Goal: Transaction & Acquisition: Obtain resource

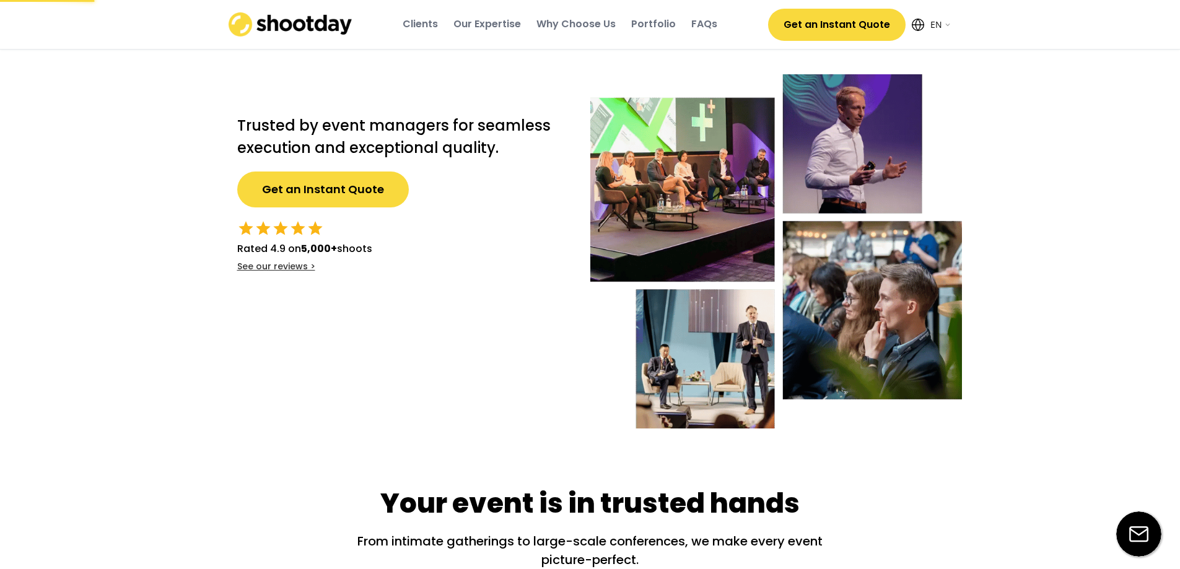
select select ""en""
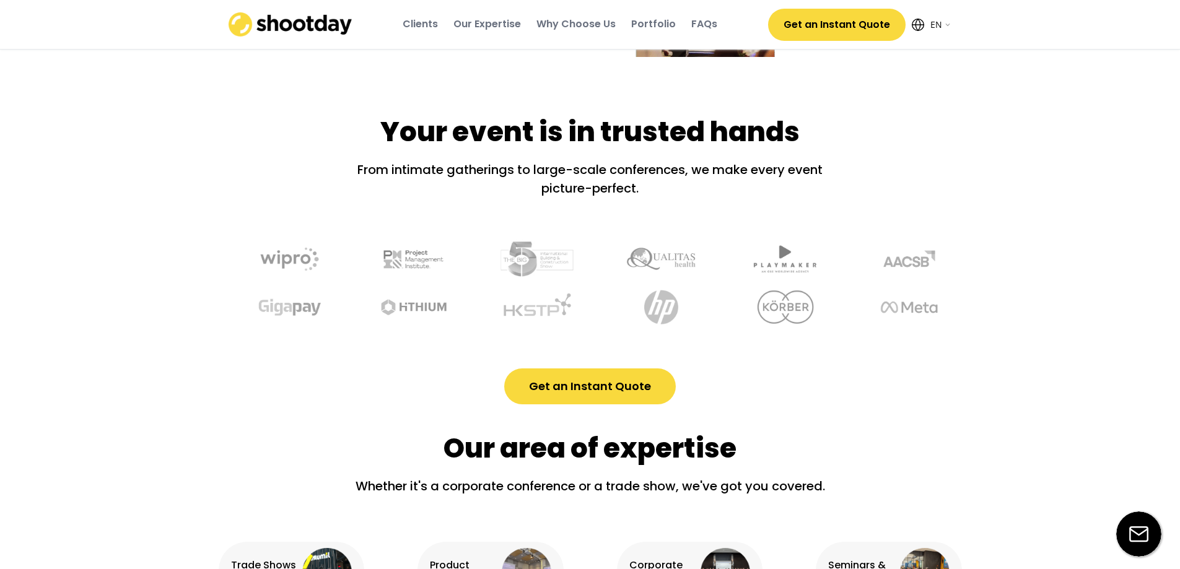
scroll to position [744, 0]
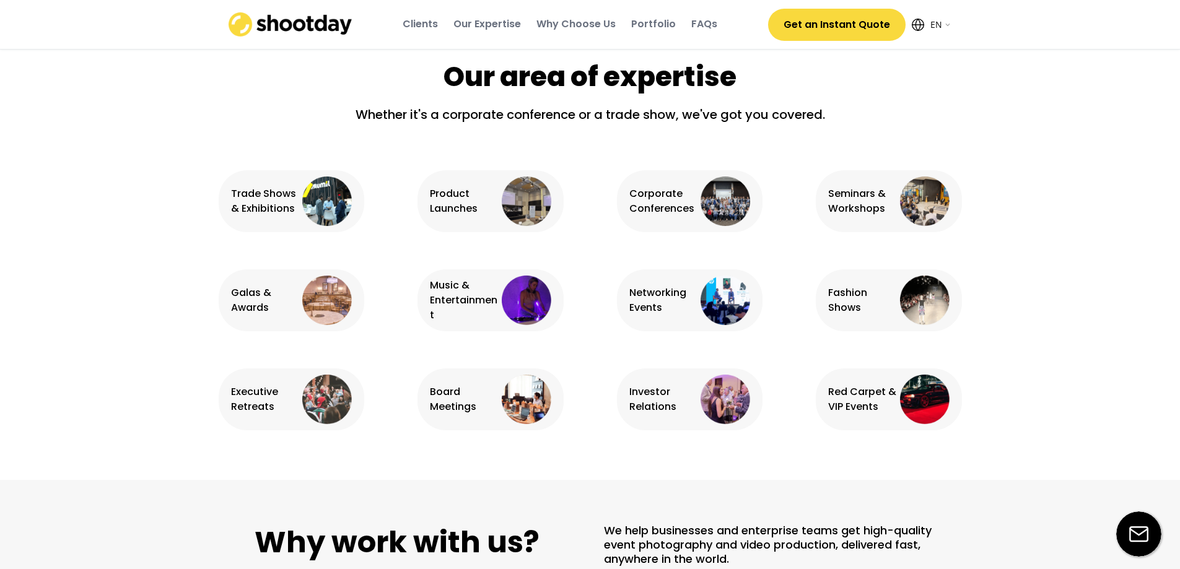
click at [264, 294] on div "Galas & Awards" at bounding box center [265, 301] width 69 height 30
click at [317, 291] on img at bounding box center [327, 301] width 50 height 50
click at [319, 297] on img at bounding box center [327, 301] width 50 height 50
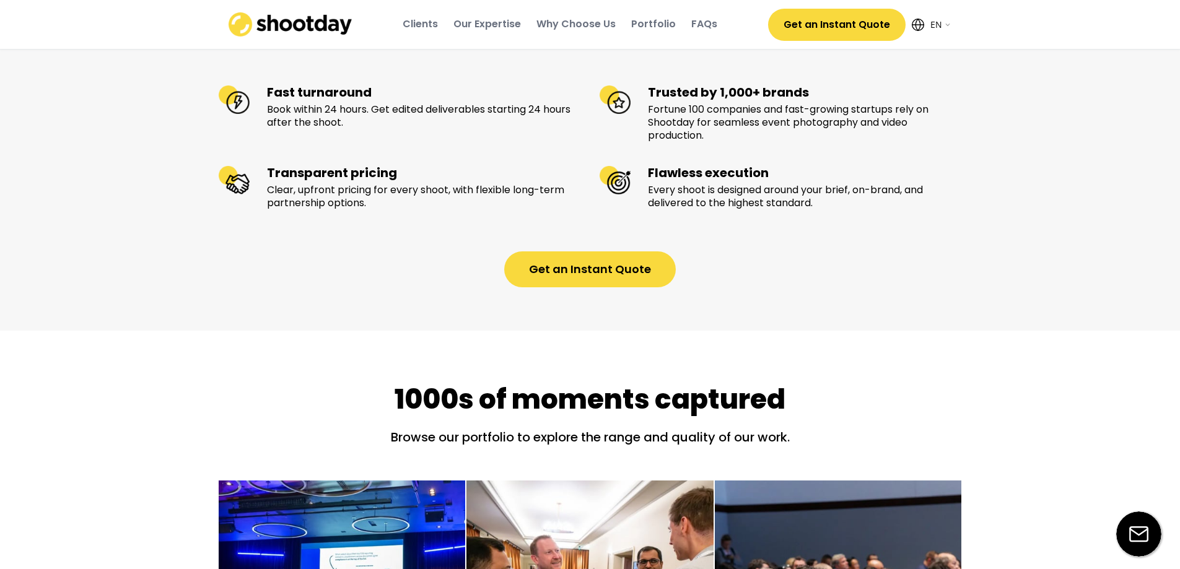
scroll to position [1363, 0]
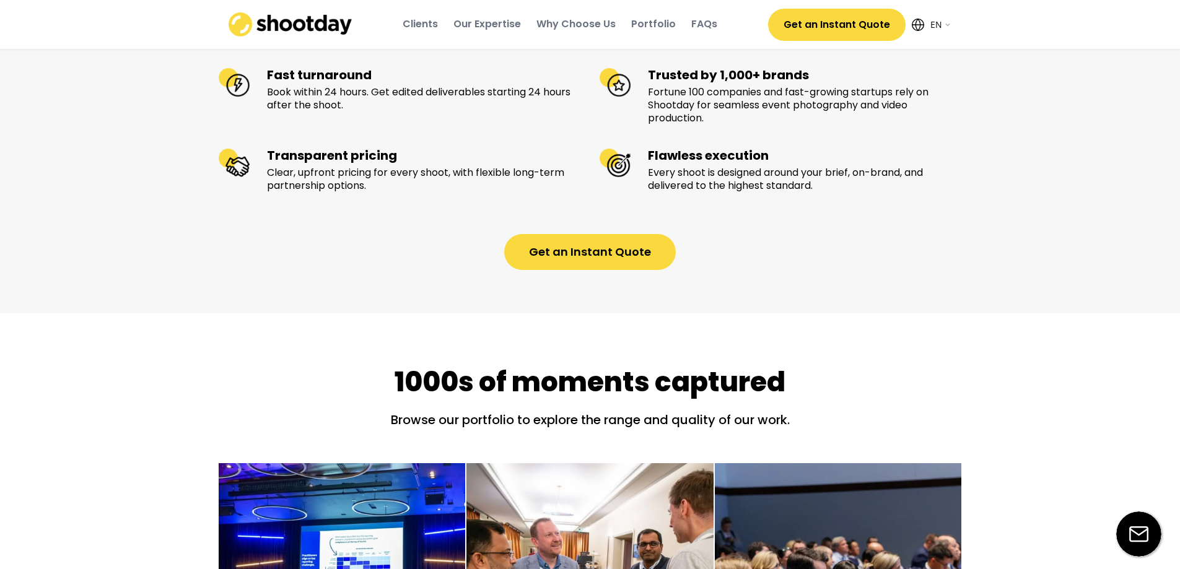
click at [524, 270] on button "Get an Instant Quote" at bounding box center [590, 252] width 172 height 36
